Goal: Find specific page/section: Find specific page/section

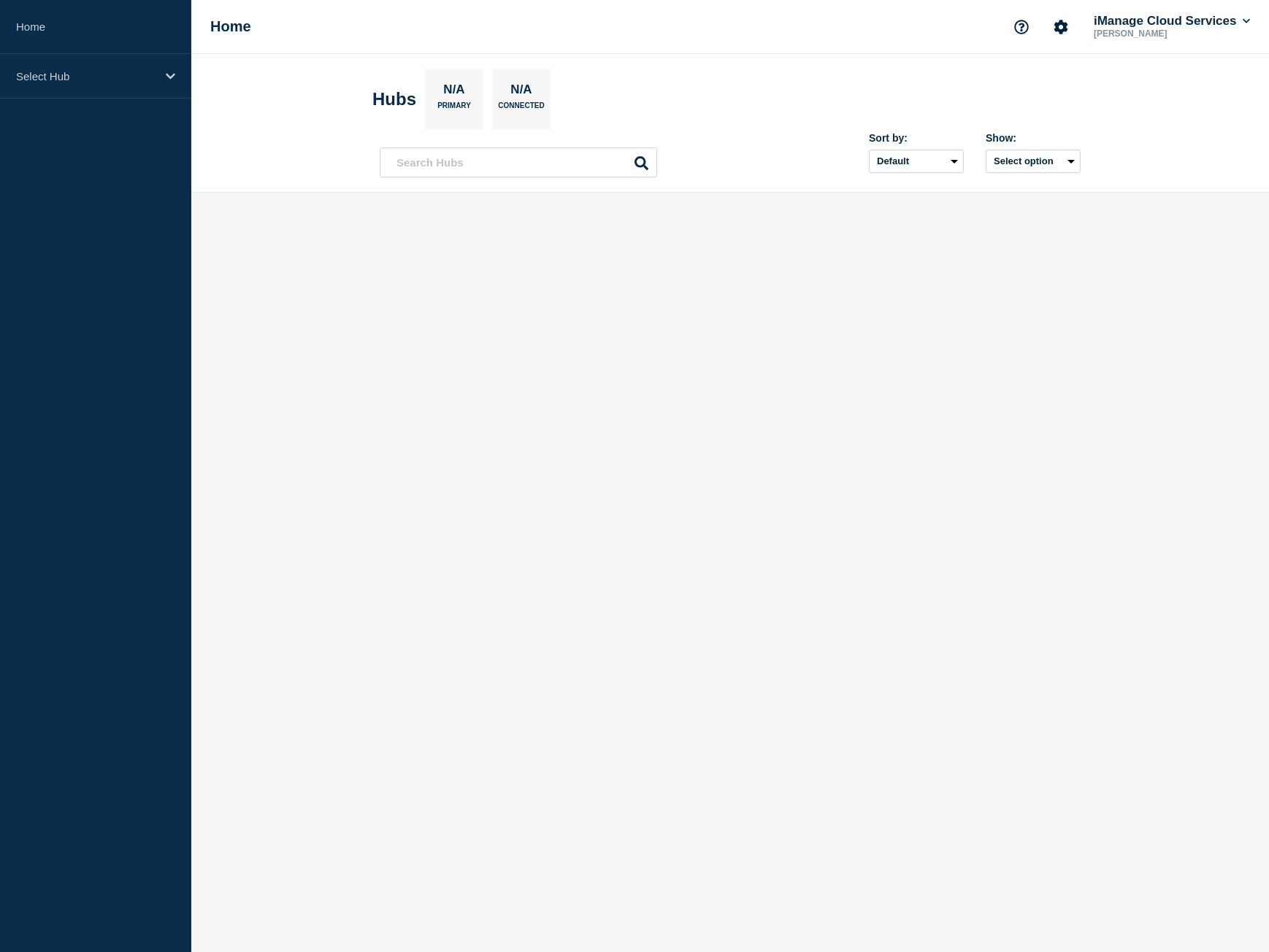
click at [93, 78] on p "Select Hub" at bounding box center [86, 76] width 140 height 13
type input "strokes"
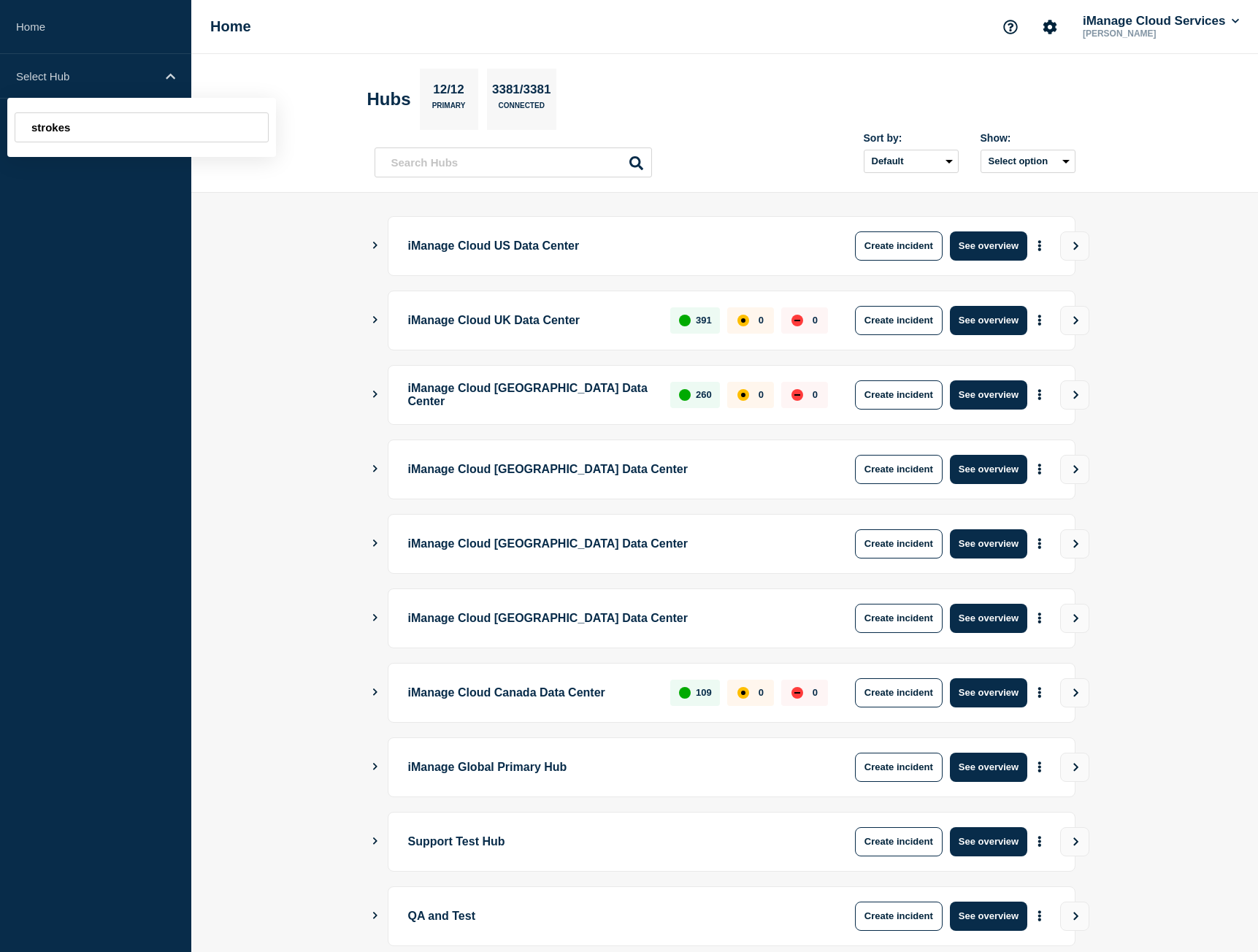
click at [164, 132] on input "strokes" at bounding box center [142, 128] width 254 height 30
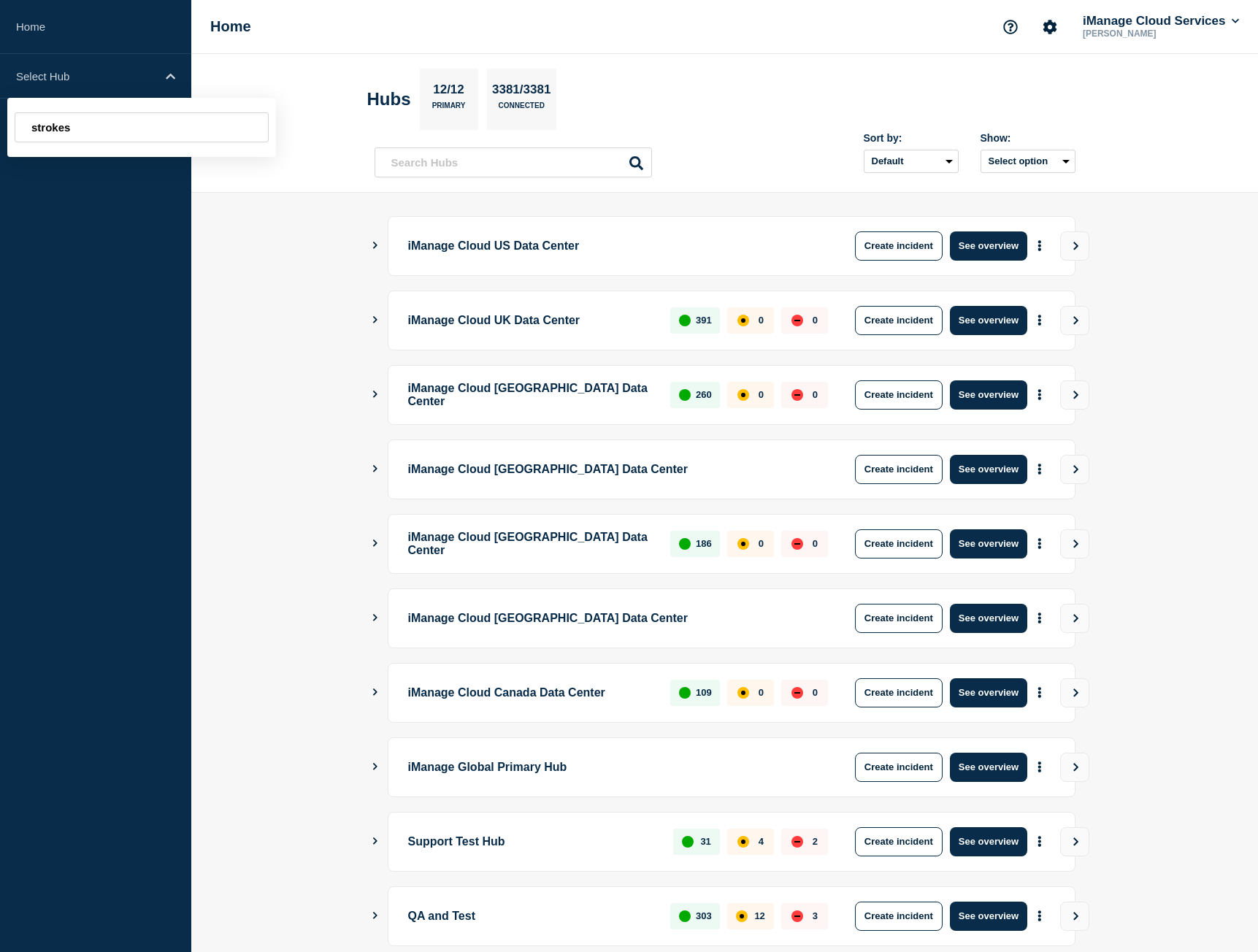
click at [164, 132] on input "strokes" at bounding box center [142, 128] width 254 height 30
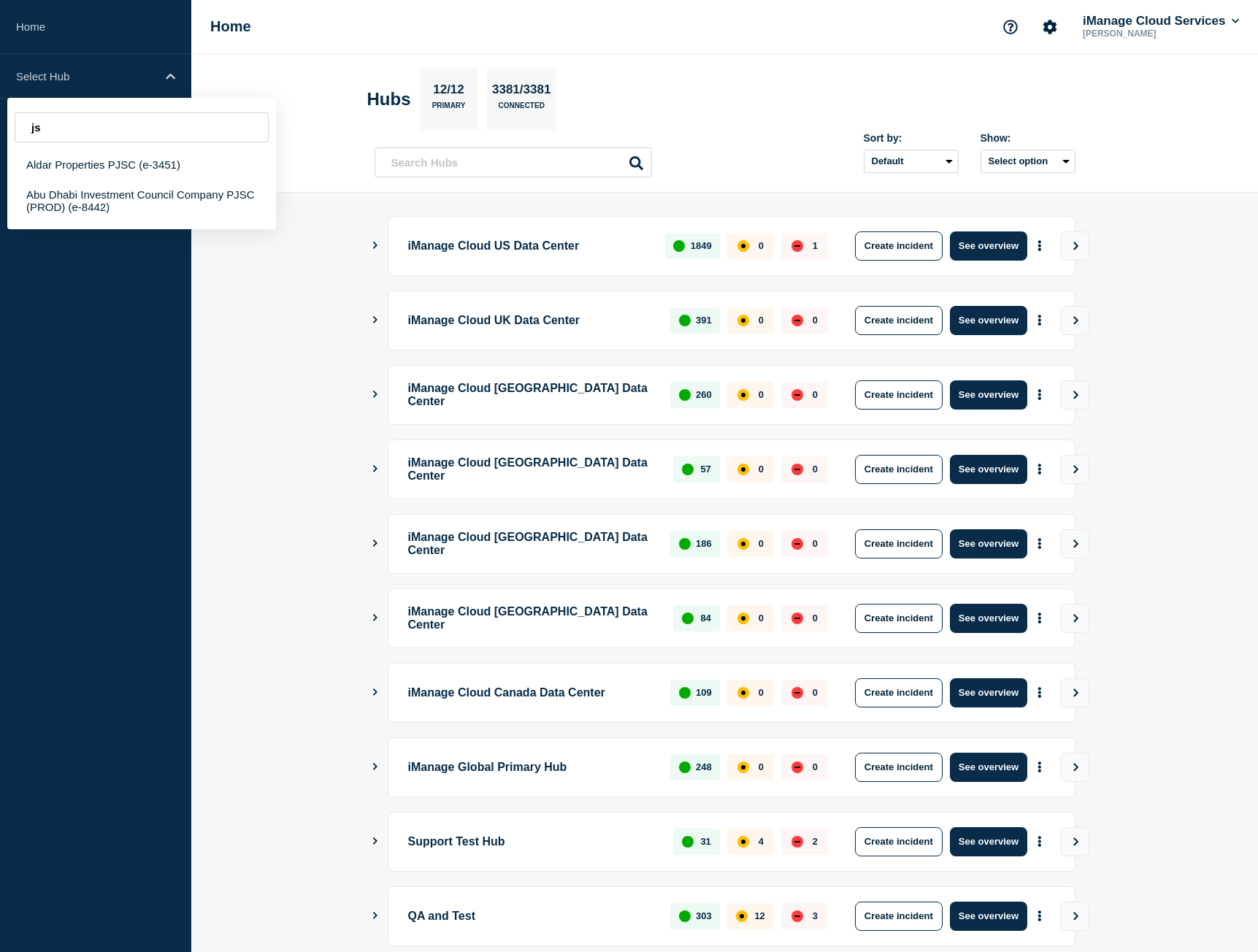
type input "j"
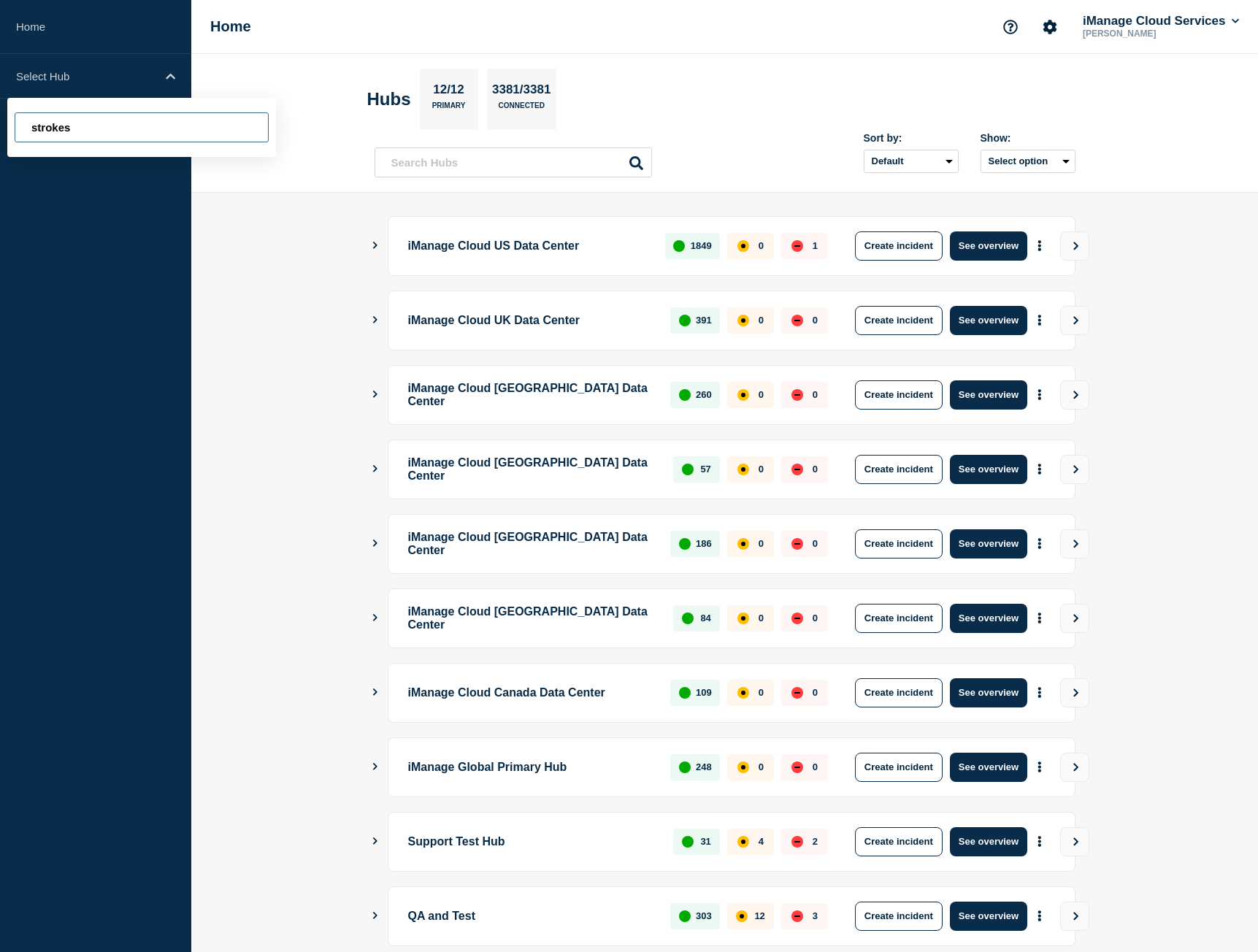
click at [82, 121] on input "strokes" at bounding box center [142, 128] width 254 height 30
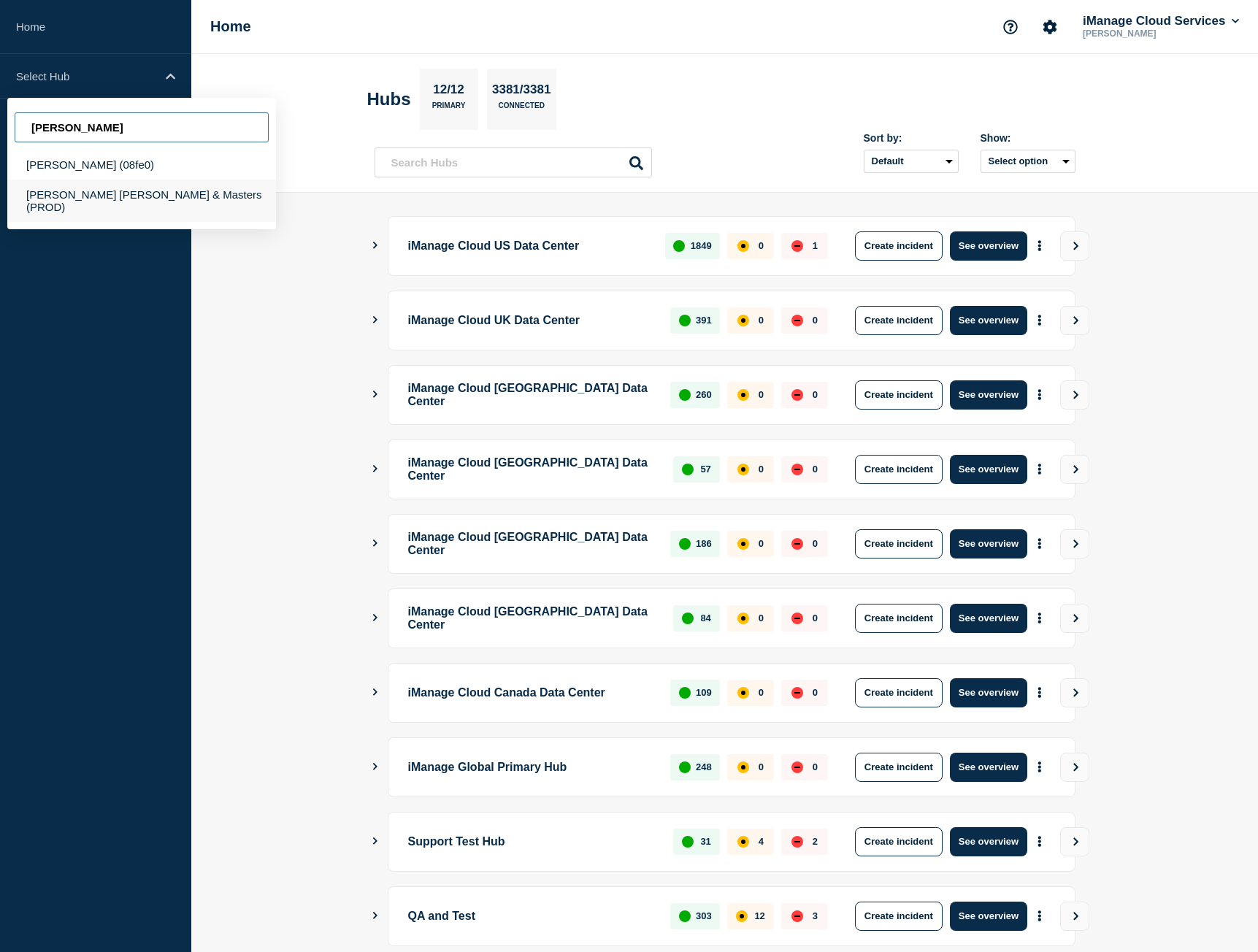
type input "[PERSON_NAME]"
click at [165, 190] on div "[PERSON_NAME] [PERSON_NAME] & Masters (PROD)" at bounding box center [142, 200] width 269 height 43
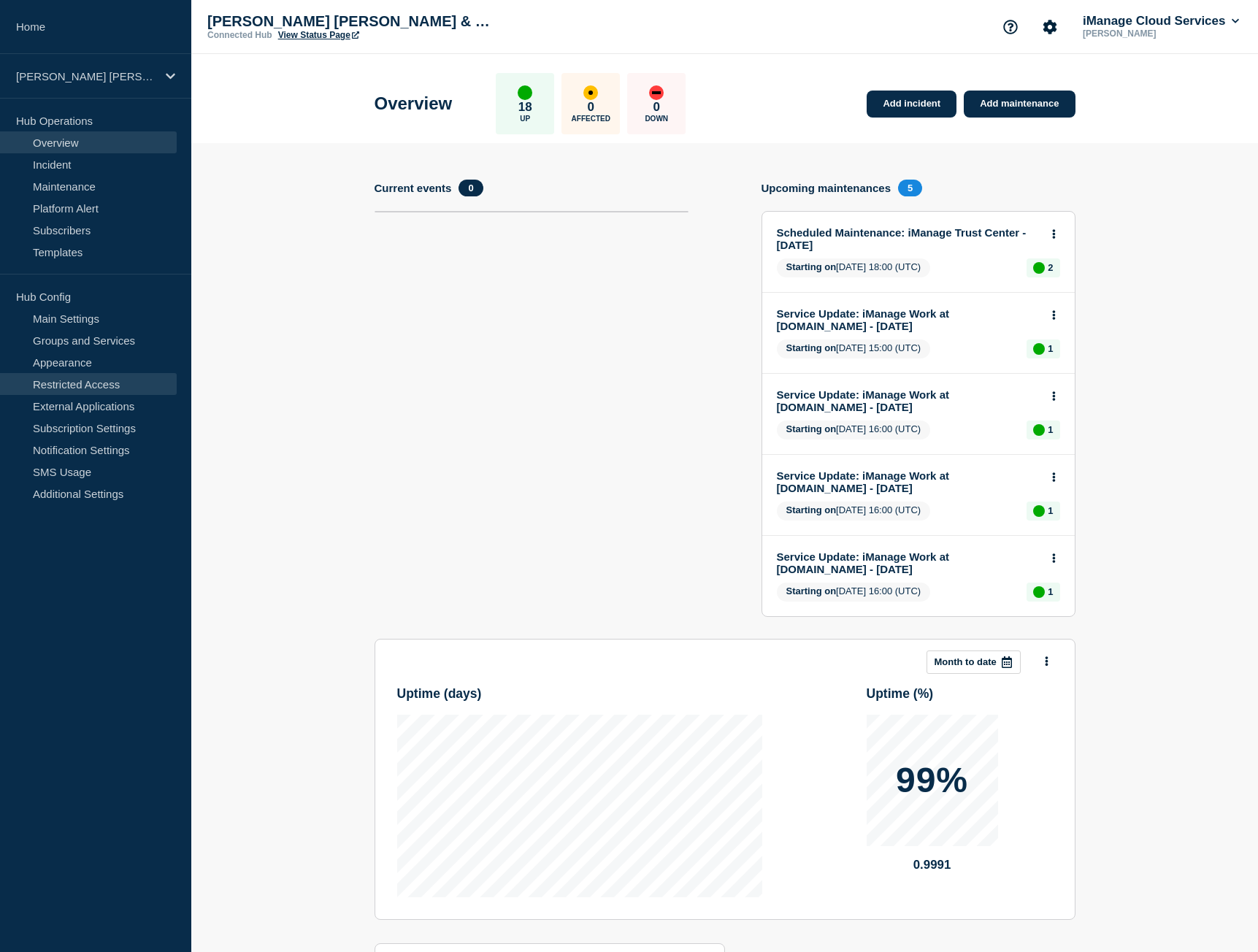
click at [113, 383] on link "Restricted Access" at bounding box center [88, 384] width 177 height 22
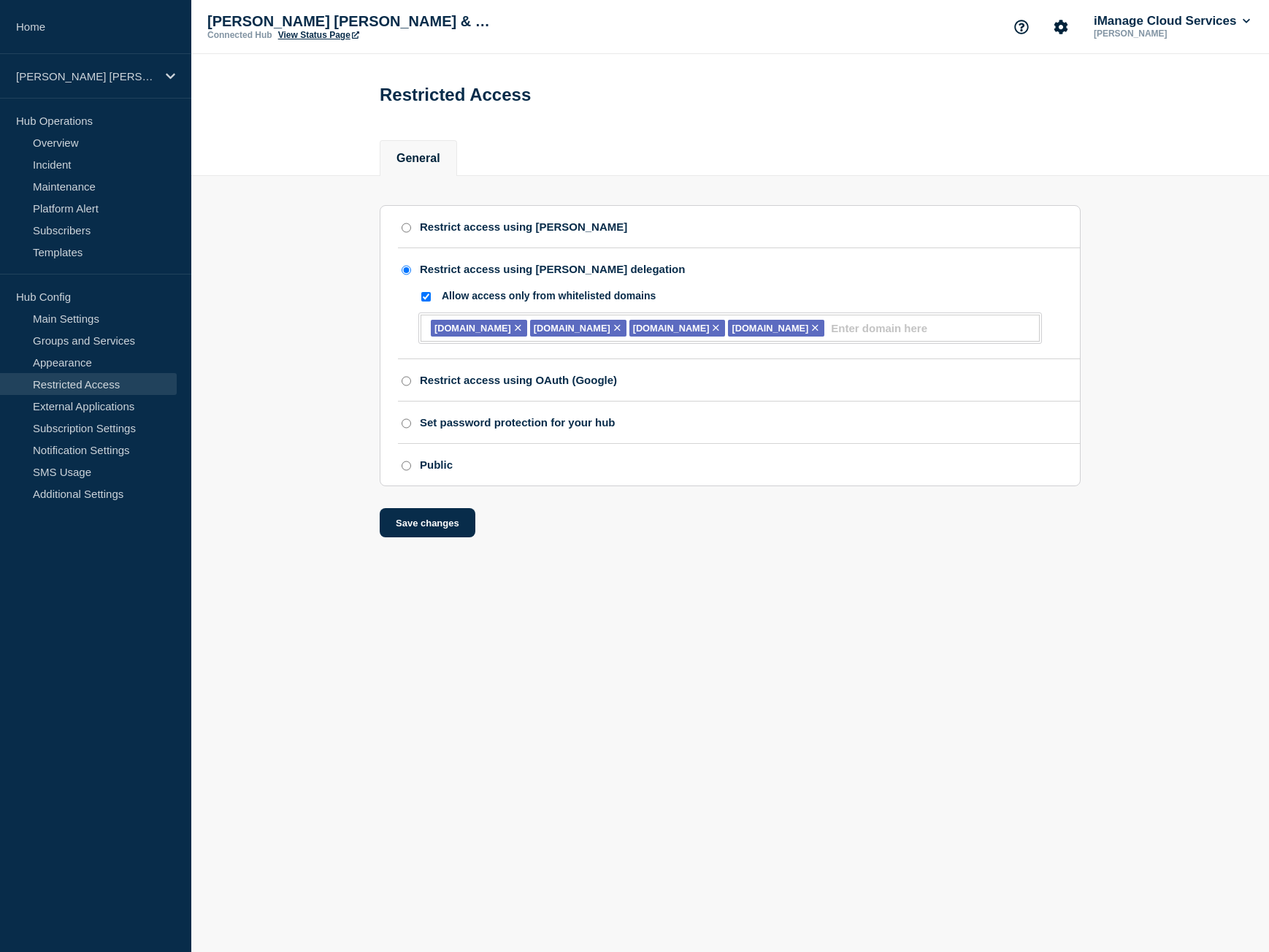
click at [312, 28] on p "[PERSON_NAME] [PERSON_NAME] & Masters (PROD)" at bounding box center [354, 22] width 292 height 17
click at [309, 43] on div "[PERSON_NAME] [PERSON_NAME] & Masters (PROD) Connected Hub View Status Page iMa…" at bounding box center [730, 27] width 1078 height 54
click at [311, 35] on link "View Status Page" at bounding box center [318, 35] width 81 height 10
